Goal: Task Accomplishment & Management: Use online tool/utility

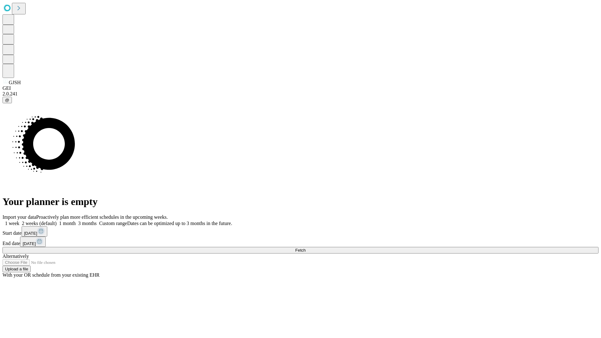
click at [306, 248] on span "Fetch" at bounding box center [300, 250] width 10 height 5
